Goal: Task Accomplishment & Management: Use online tool/utility

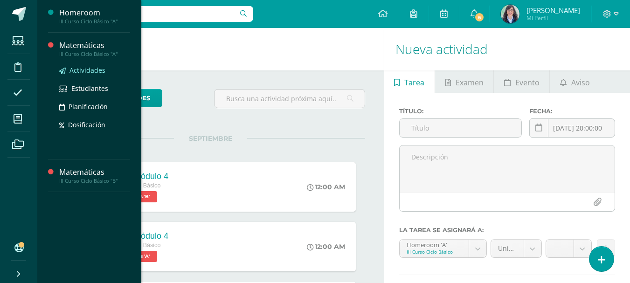
click at [81, 68] on span "Actividades" at bounding box center [87, 70] width 36 height 9
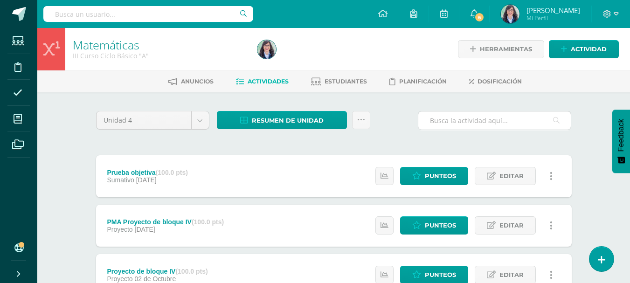
click at [452, 123] on input "text" at bounding box center [494, 120] width 152 height 18
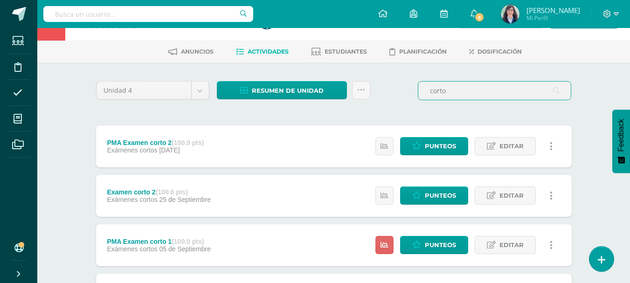
scroll to position [93, 0]
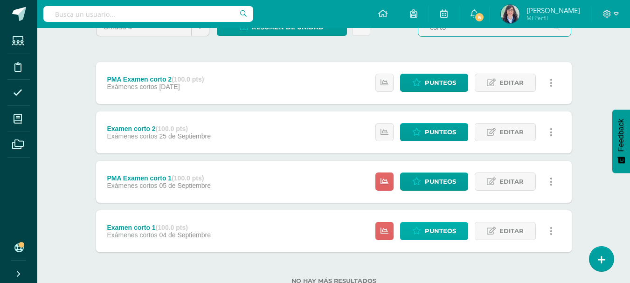
type input "corto"
click at [438, 236] on span "Punteos" at bounding box center [440, 230] width 31 height 17
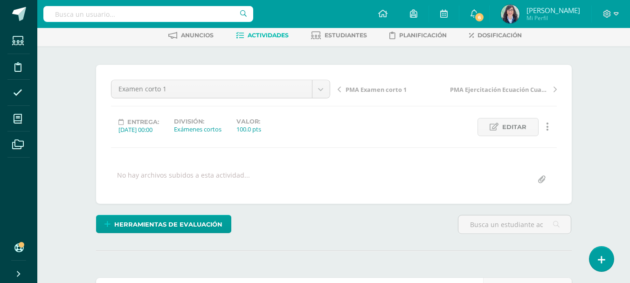
scroll to position [47, 0]
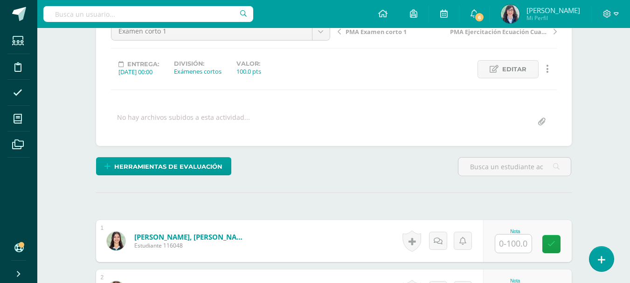
scroll to position [140, 0]
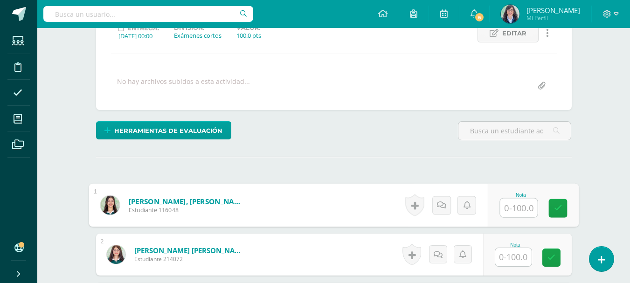
click at [512, 206] on input "text" at bounding box center [518, 208] width 37 height 19
type input "70"
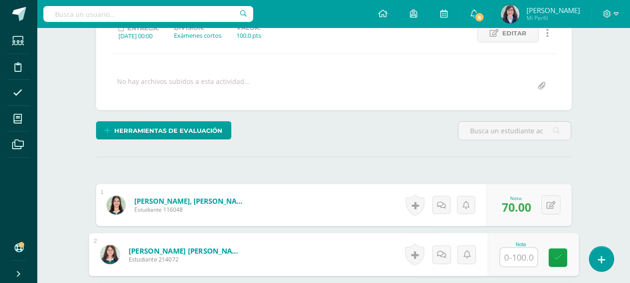
scroll to position [140, 0]
click at [526, 258] on input "text" at bounding box center [518, 257] width 37 height 19
type input "100"
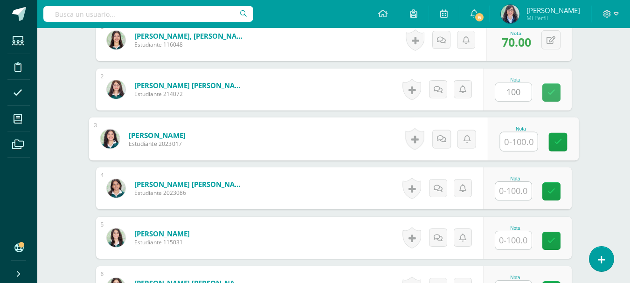
scroll to position [305, 0]
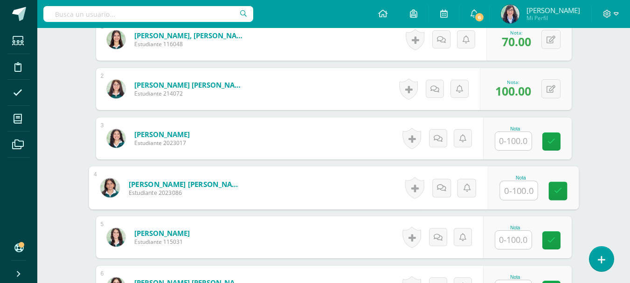
click at [524, 190] on input "text" at bounding box center [518, 190] width 37 height 19
type input "90"
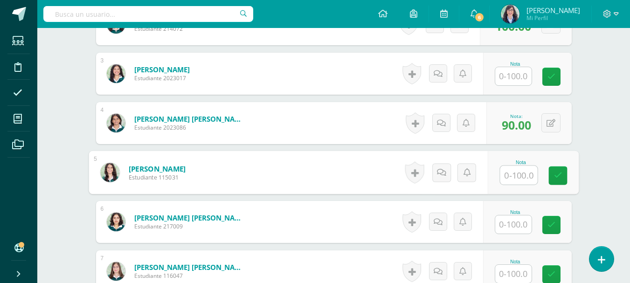
scroll to position [399, 0]
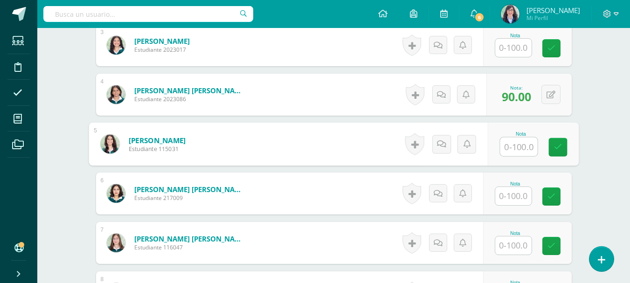
click at [520, 150] on input "text" at bounding box center [518, 147] width 37 height 19
type input "75"
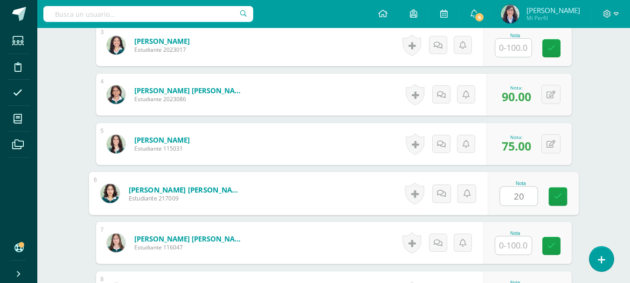
type input "20"
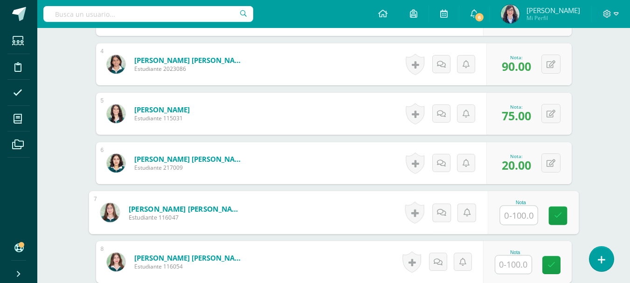
scroll to position [445, 0]
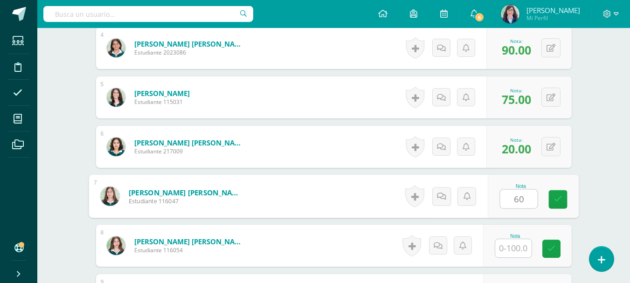
type input "60"
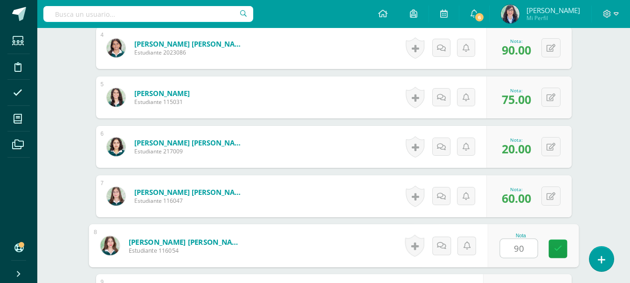
type input "90"
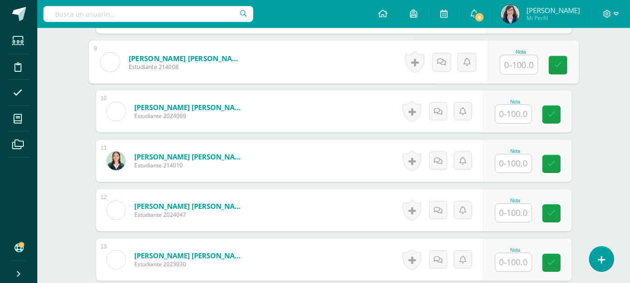
scroll to position [695, 0]
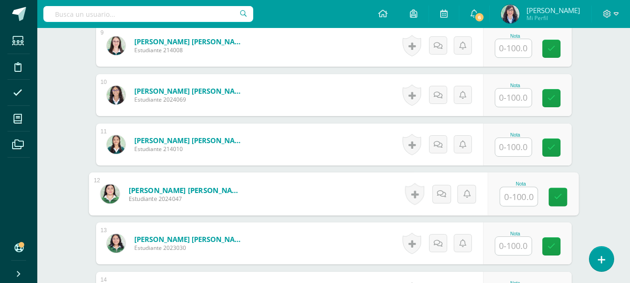
click at [514, 193] on input "text" at bounding box center [518, 196] width 37 height 19
type input "50"
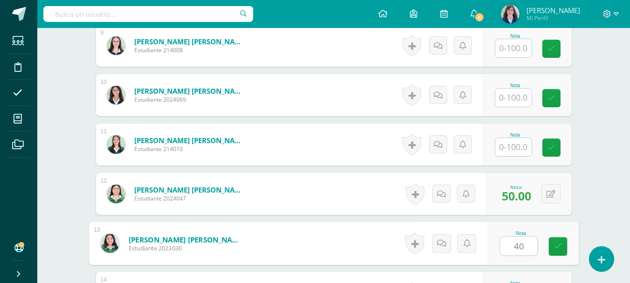
type input "40"
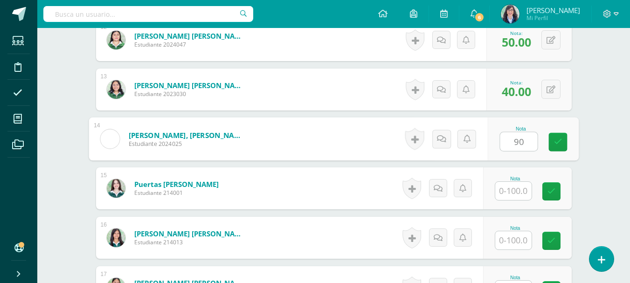
type input "90"
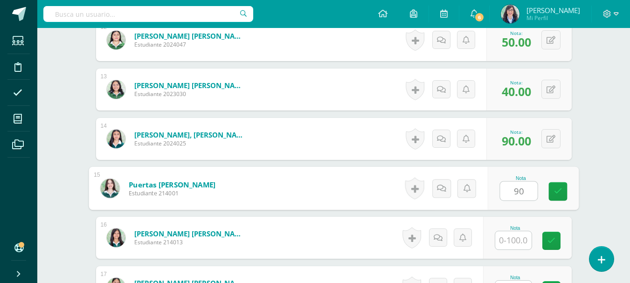
type input "90"
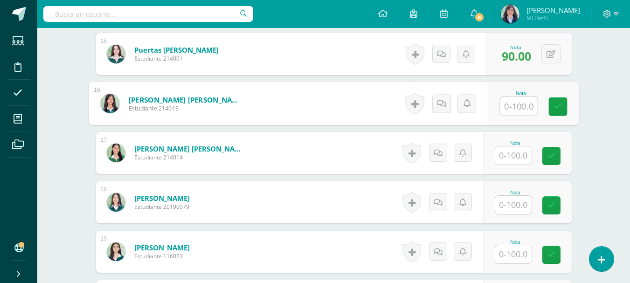
scroll to position [988, 0]
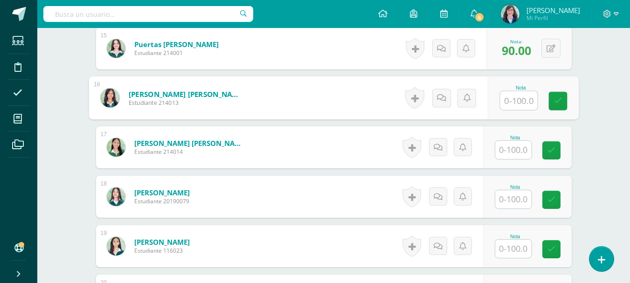
click at [513, 149] on input "text" at bounding box center [513, 150] width 36 height 18
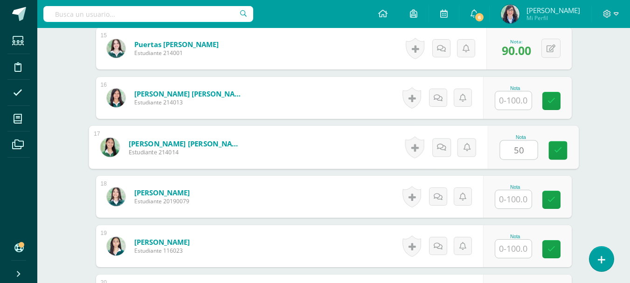
type input "50"
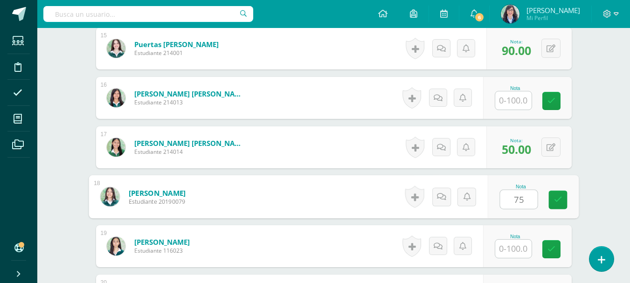
type input "75"
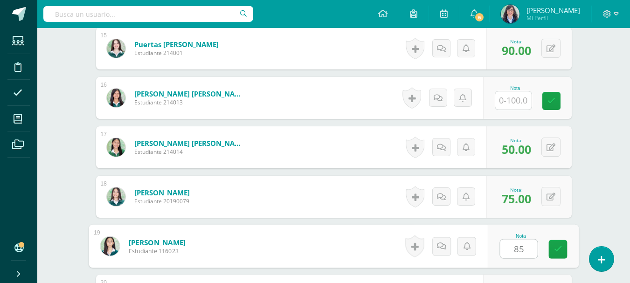
type input "85"
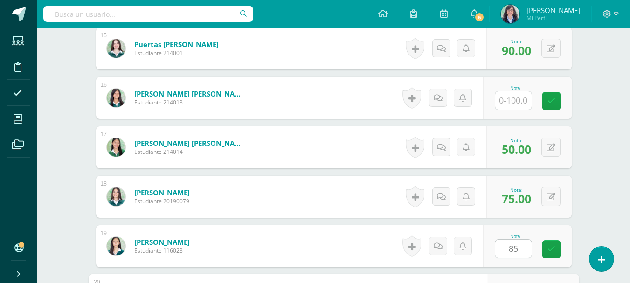
scroll to position [1129, 0]
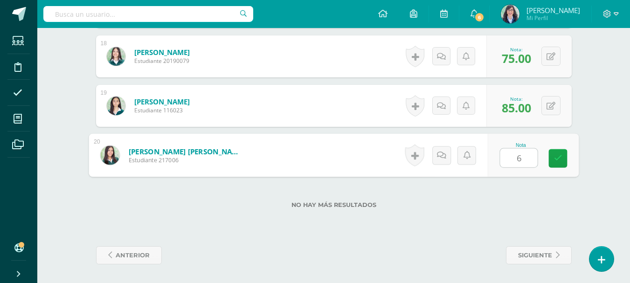
type input "60"
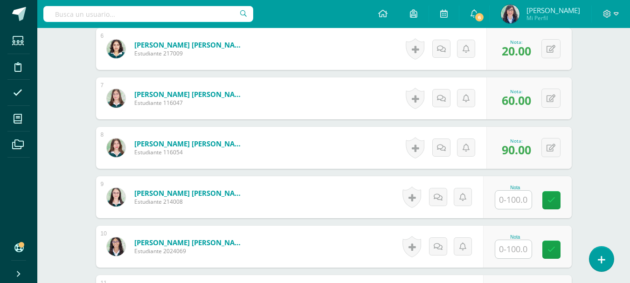
scroll to position [559, 0]
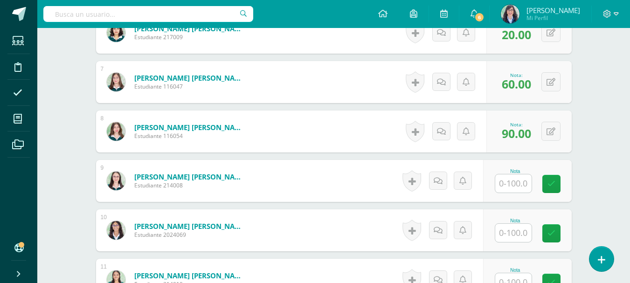
click at [507, 179] on input "text" at bounding box center [513, 183] width 36 height 18
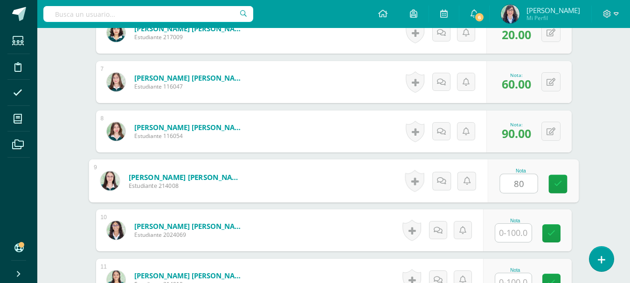
type input "80"
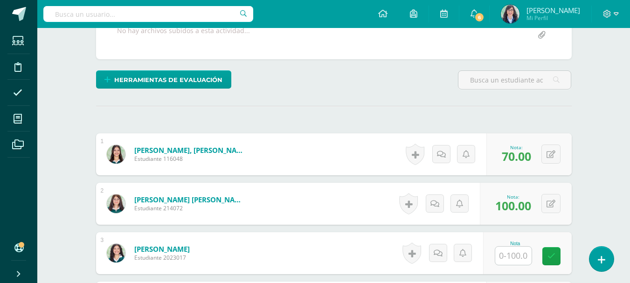
scroll to position [0, 0]
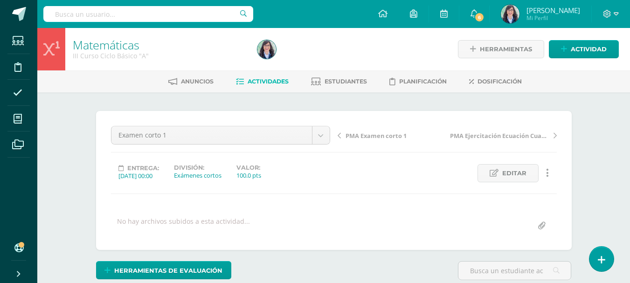
click at [271, 81] on span "Actividades" at bounding box center [268, 81] width 41 height 7
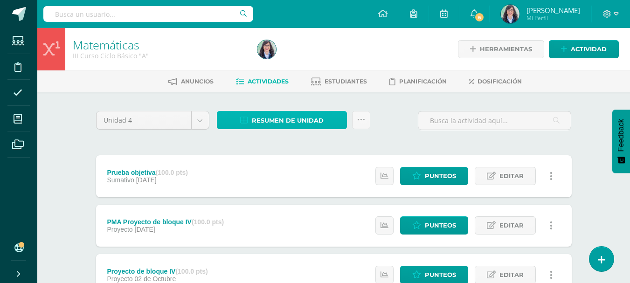
click at [276, 120] on span "Resumen de unidad" at bounding box center [288, 120] width 72 height 17
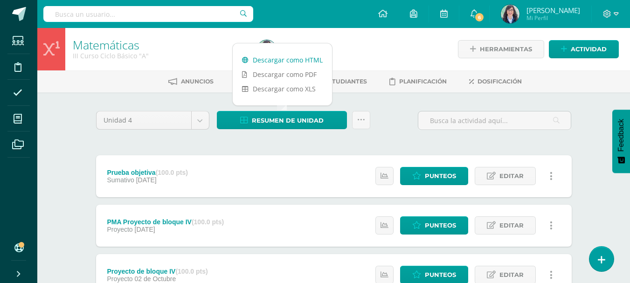
click at [276, 62] on link "Descargar como HTML" at bounding box center [282, 60] width 99 height 14
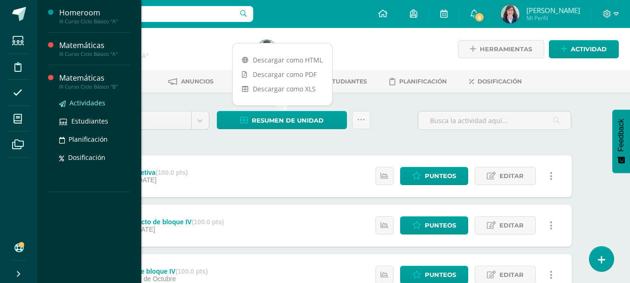
click at [92, 103] on span "Actividades" at bounding box center [87, 102] width 36 height 9
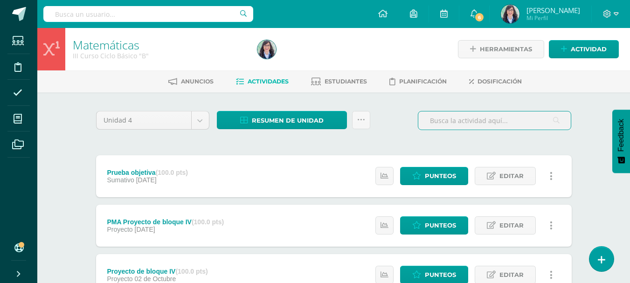
click at [445, 120] on input "text" at bounding box center [494, 120] width 152 height 18
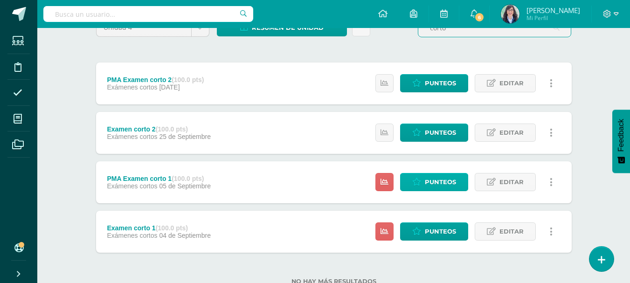
scroll to position [93, 0]
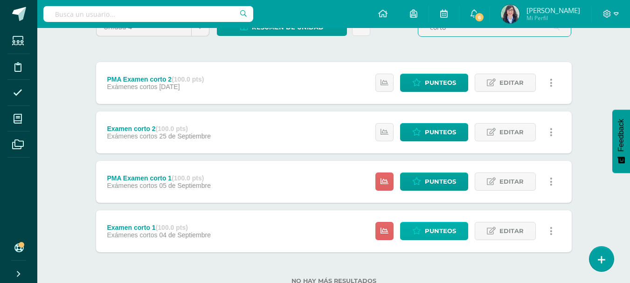
type input "corto"
click at [433, 230] on span "Punteos" at bounding box center [440, 230] width 31 height 17
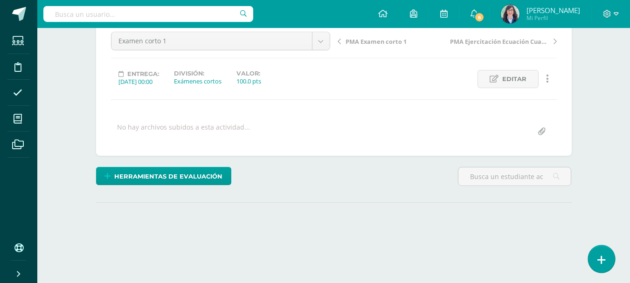
click at [603, 268] on body "Estudiantes Disciplina Asistencia Mis cursos Archivos Soporte Ayuda Reportar un…" at bounding box center [315, 90] width 630 height 369
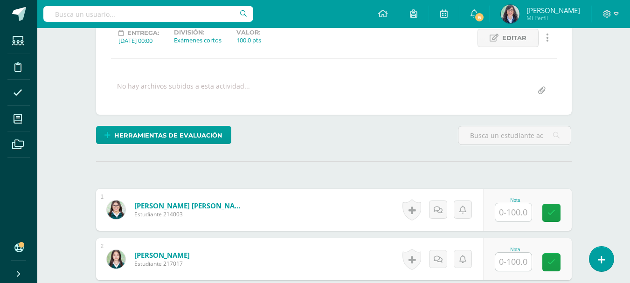
scroll to position [188, 0]
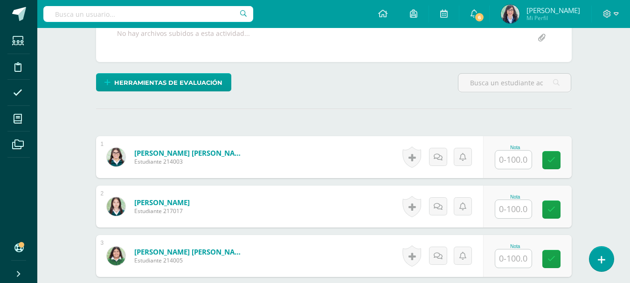
click at [507, 158] on input "text" at bounding box center [513, 160] width 36 height 18
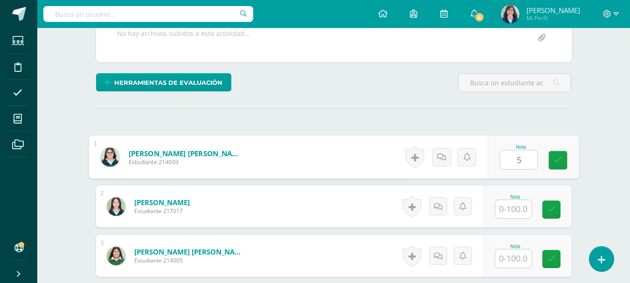
scroll to position [188, 0]
type input "50"
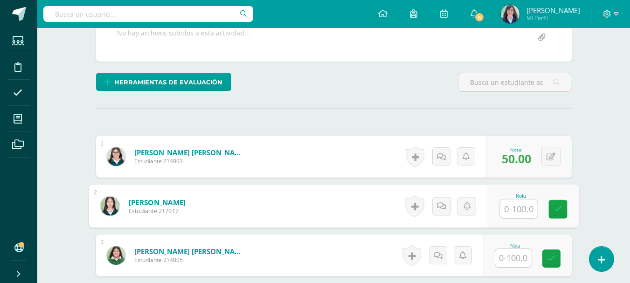
scroll to position [189, 0]
type input "40"
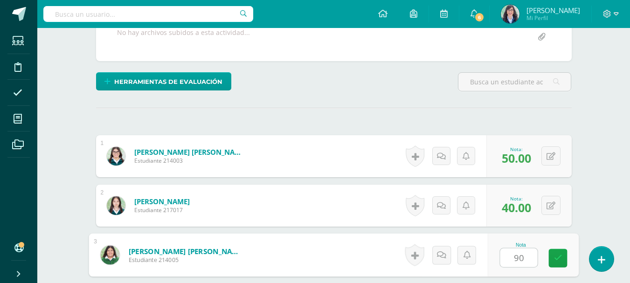
type input "90"
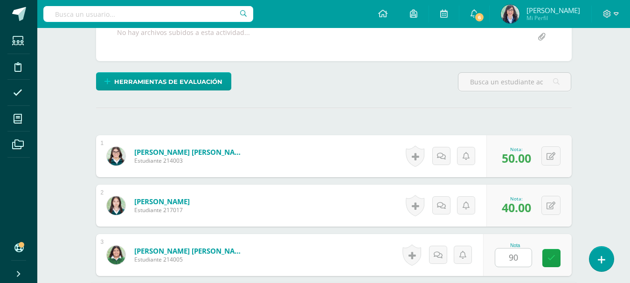
scroll to position [354, 0]
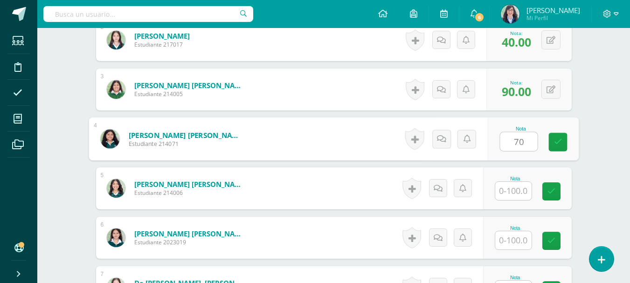
type input "70"
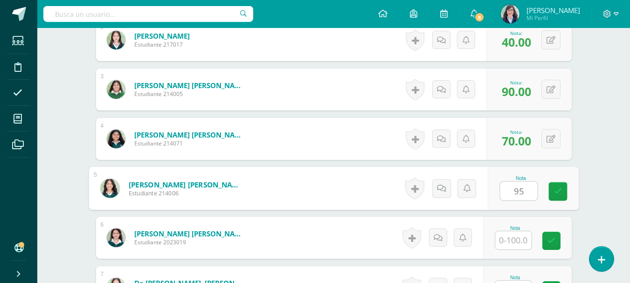
type input "95"
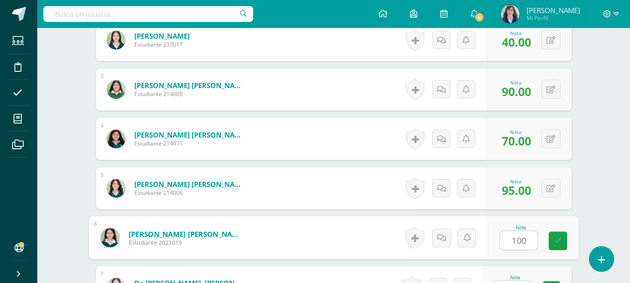
type input "100"
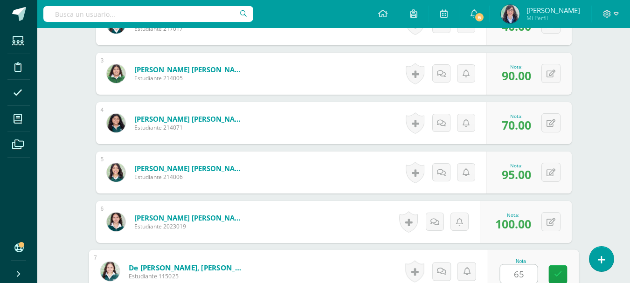
type input "65"
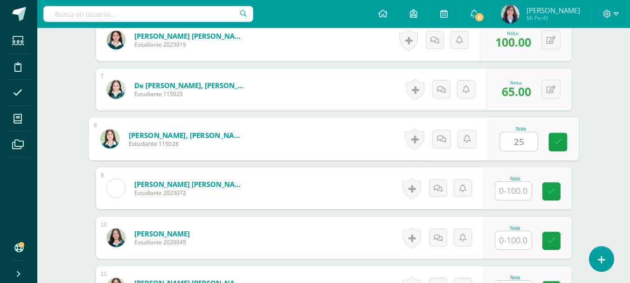
type input "25"
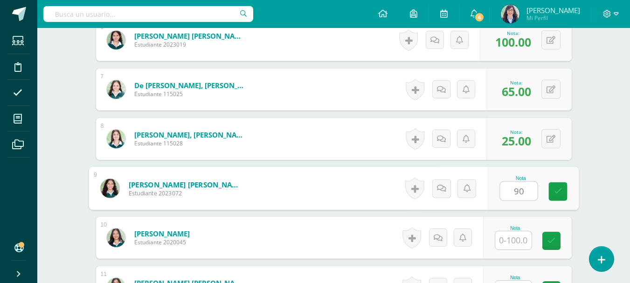
type input "90"
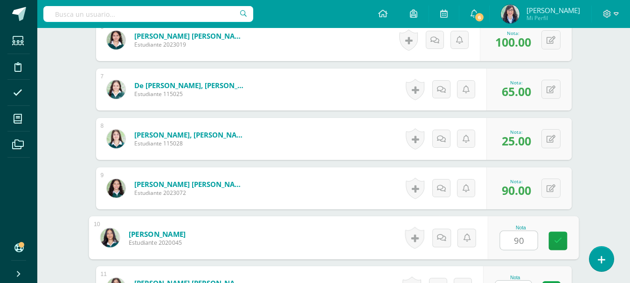
type input "90"
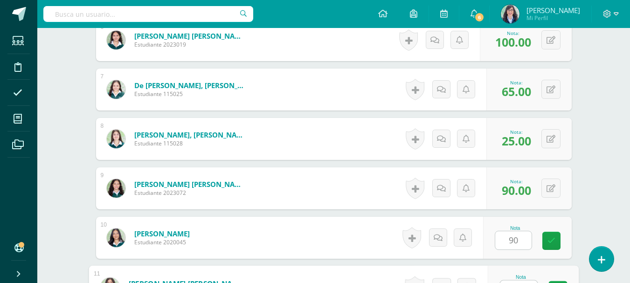
scroll to position [568, 0]
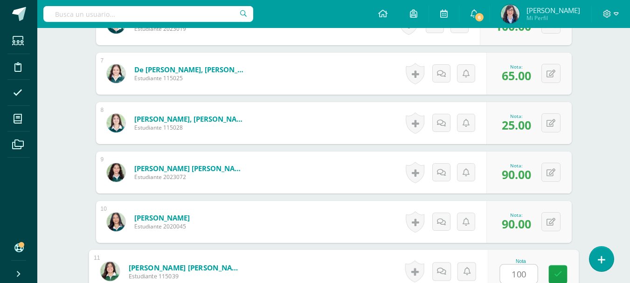
type input "100"
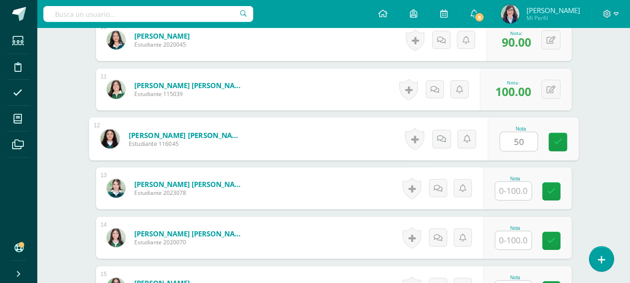
type input "50"
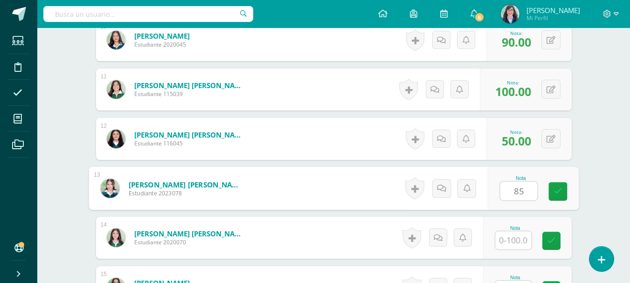
type input "85"
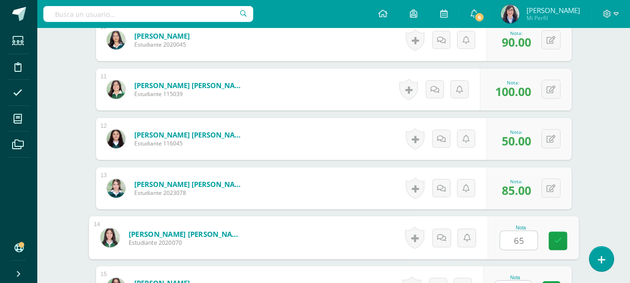
type input "6"
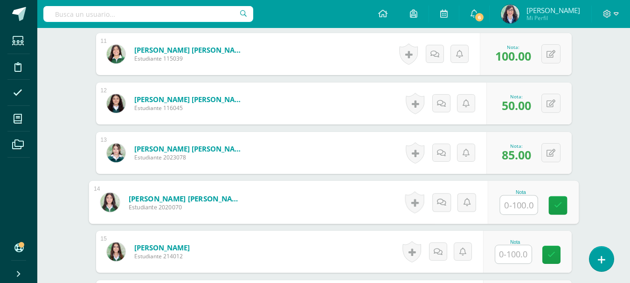
scroll to position [843, 0]
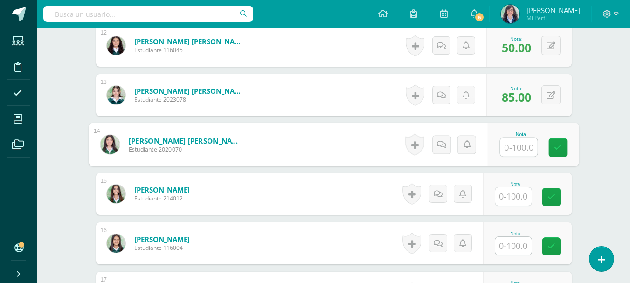
click at [515, 194] on input "text" at bounding box center [513, 196] width 36 height 18
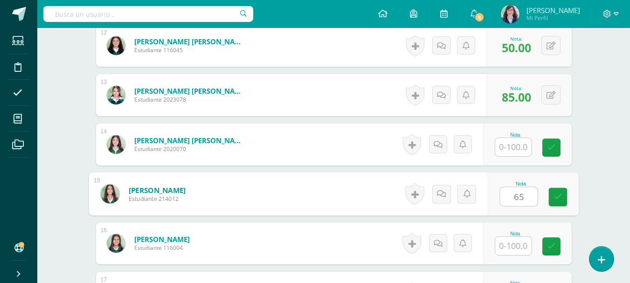
type input "65"
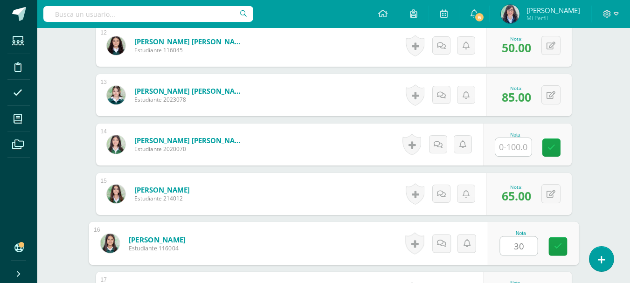
type input "30"
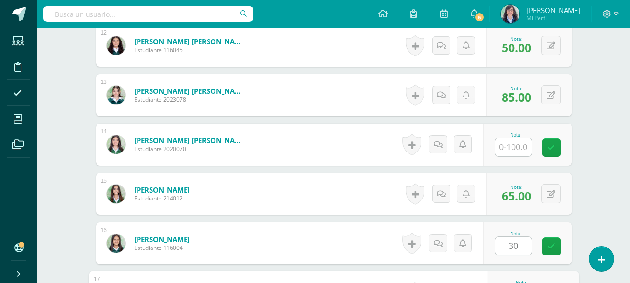
scroll to position [997, 0]
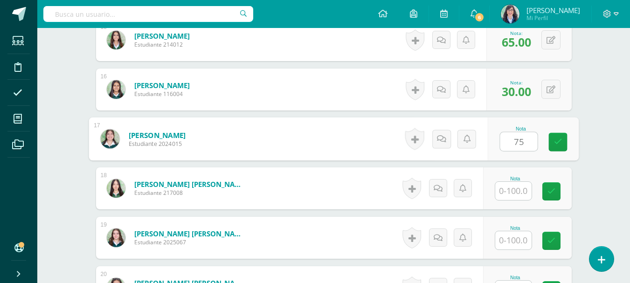
type input "75"
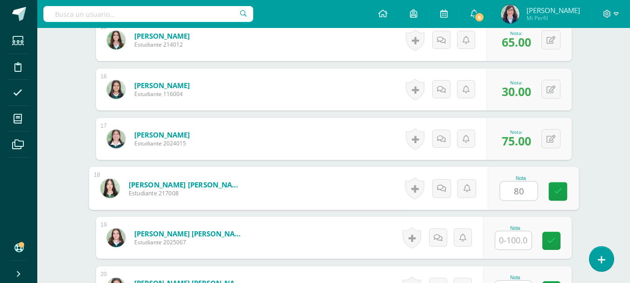
type input "80"
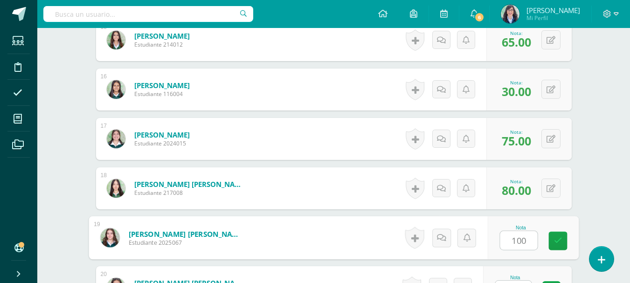
type input "100"
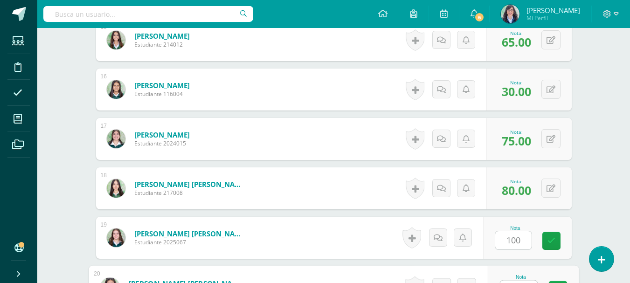
scroll to position [1013, 0]
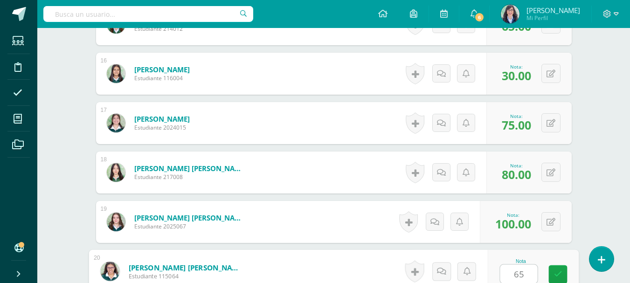
type input "65"
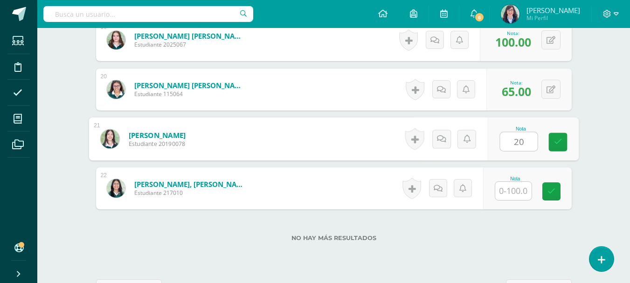
type input "20"
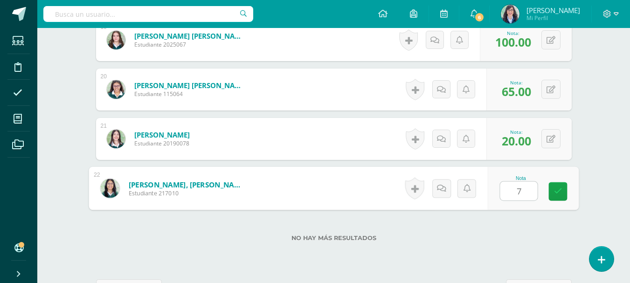
type input "70"
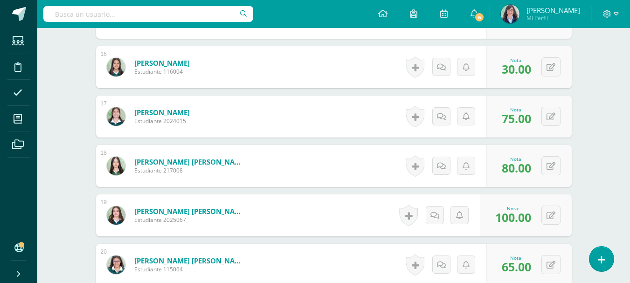
scroll to position [1012, 0]
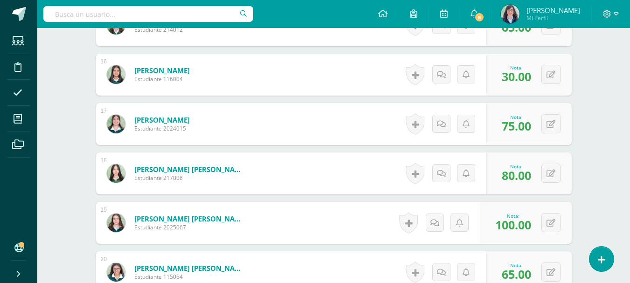
click at [347, 180] on form "Palencia Batres, Alisson Sofía Estudiante 217008 Nota 80.00 0 Logros" at bounding box center [334, 173] width 476 height 42
click at [514, 171] on span "80.00" at bounding box center [516, 175] width 29 height 16
click at [550, 171] on icon at bounding box center [550, 174] width 9 height 8
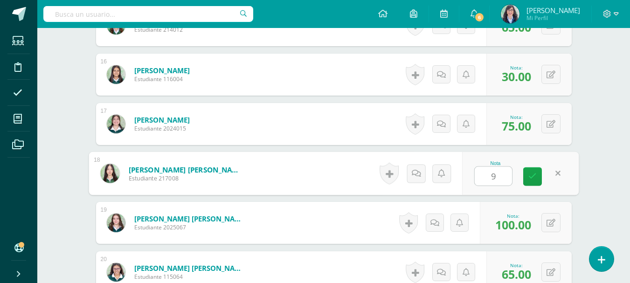
type input "90"
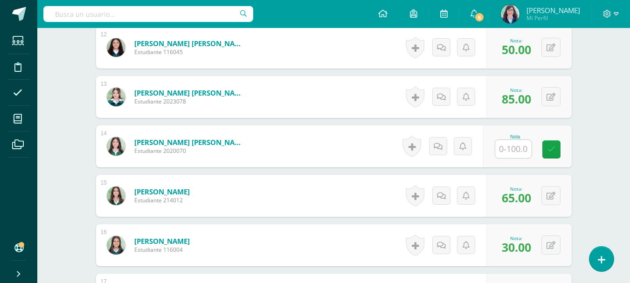
scroll to position [840, 0]
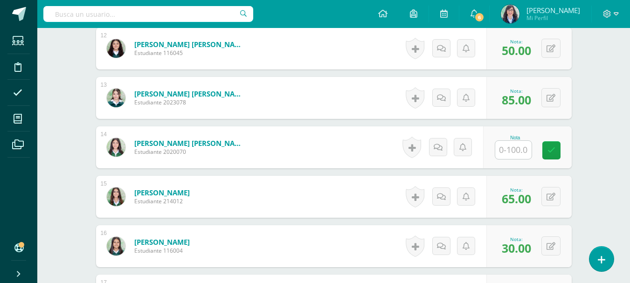
click at [518, 92] on span "85.00" at bounding box center [516, 100] width 29 height 16
click at [548, 98] on icon at bounding box center [550, 98] width 9 height 8
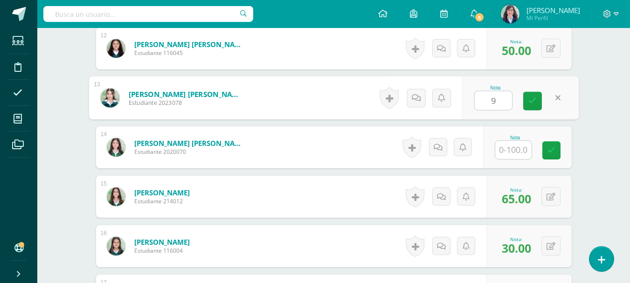
type input "90"
click at [529, 104] on icon at bounding box center [532, 101] width 8 height 8
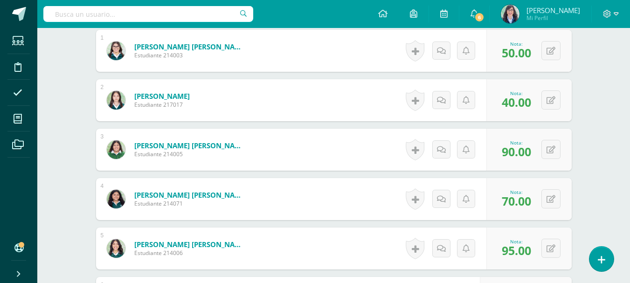
scroll to position [289, 0]
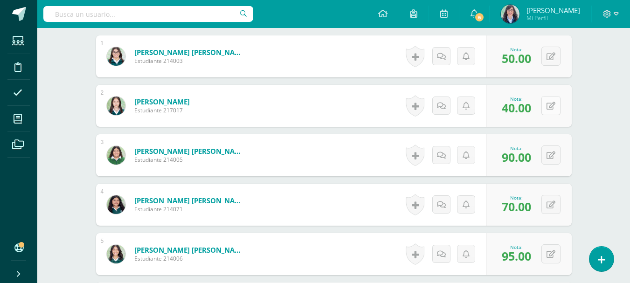
click at [550, 106] on icon at bounding box center [550, 106] width 9 height 8
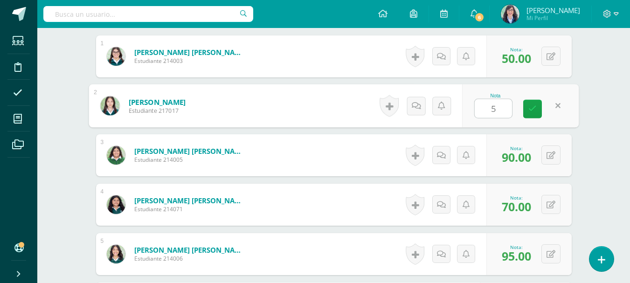
type input "50"
click at [535, 111] on icon at bounding box center [532, 109] width 8 height 8
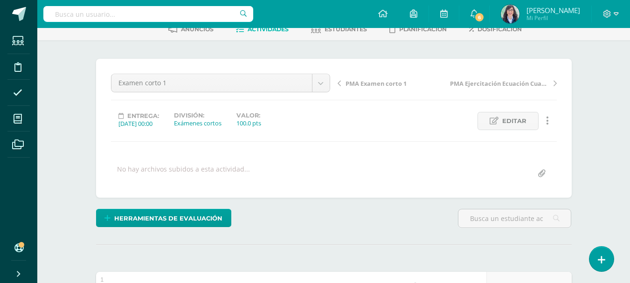
scroll to position [0, 0]
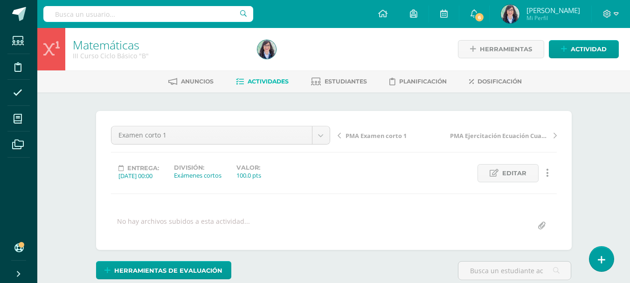
click at [260, 80] on span "Actividades" at bounding box center [268, 81] width 41 height 7
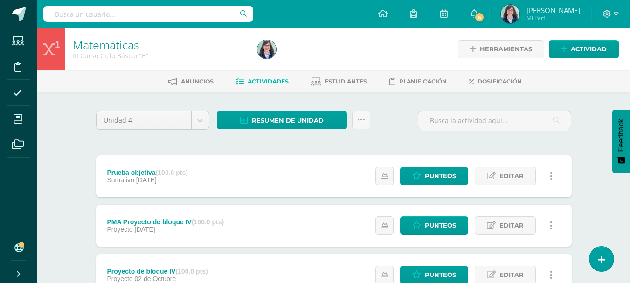
click at [259, 81] on span "Actividades" at bounding box center [268, 81] width 41 height 7
click at [287, 117] on span "Resumen de unidad" at bounding box center [288, 120] width 72 height 17
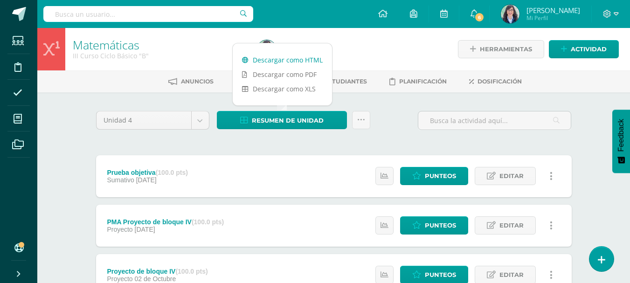
click at [278, 59] on link "Descargar como HTML" at bounding box center [282, 60] width 99 height 14
click at [472, 124] on input "text" at bounding box center [494, 120] width 152 height 18
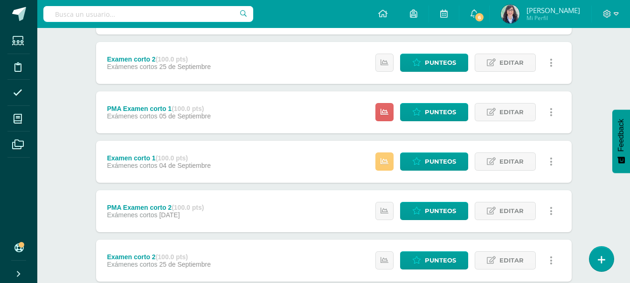
scroll to position [186, 0]
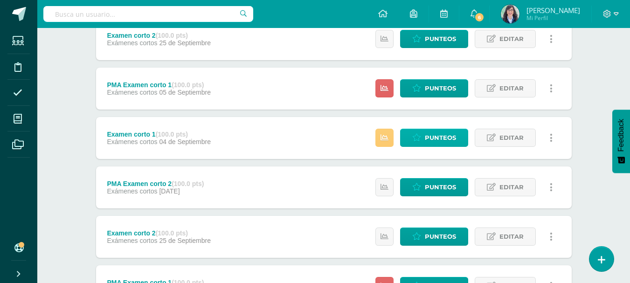
type input "corto"
click at [439, 138] on span "Punteos" at bounding box center [440, 137] width 31 height 17
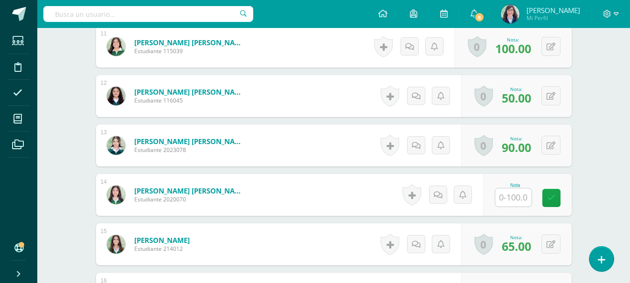
scroll to position [839, 0]
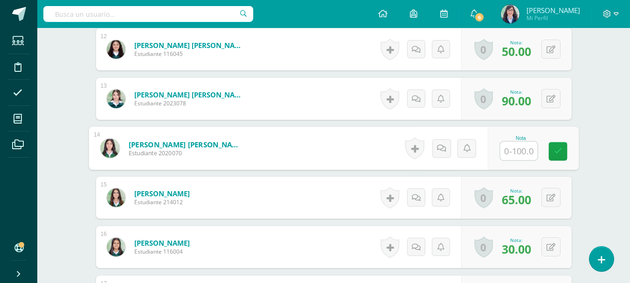
click at [520, 157] on input "text" at bounding box center [518, 151] width 37 height 19
type input "55"
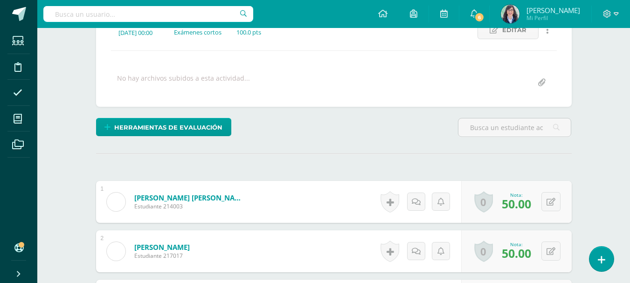
scroll to position [0, 0]
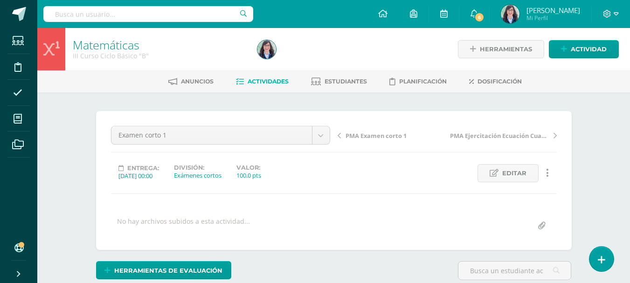
click at [260, 83] on span "Actividades" at bounding box center [268, 81] width 41 height 7
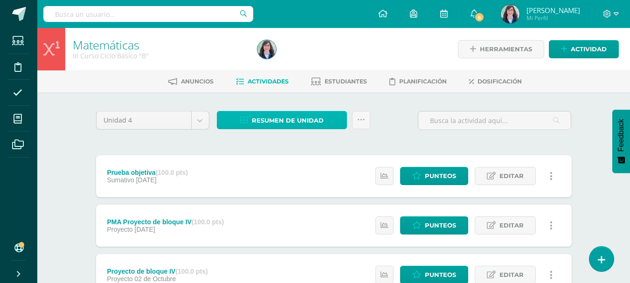
click at [291, 120] on span "Resumen de unidad" at bounding box center [288, 120] width 72 height 17
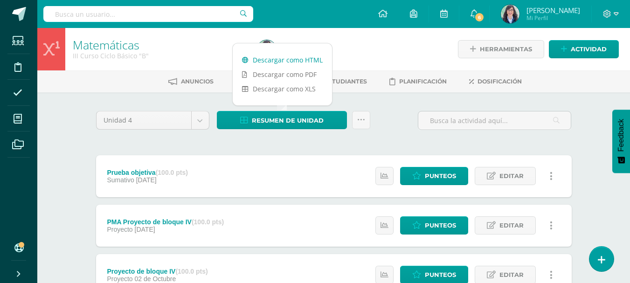
click at [278, 61] on link "Descargar como HTML" at bounding box center [282, 60] width 99 height 14
